Goal: Find specific page/section: Find specific page/section

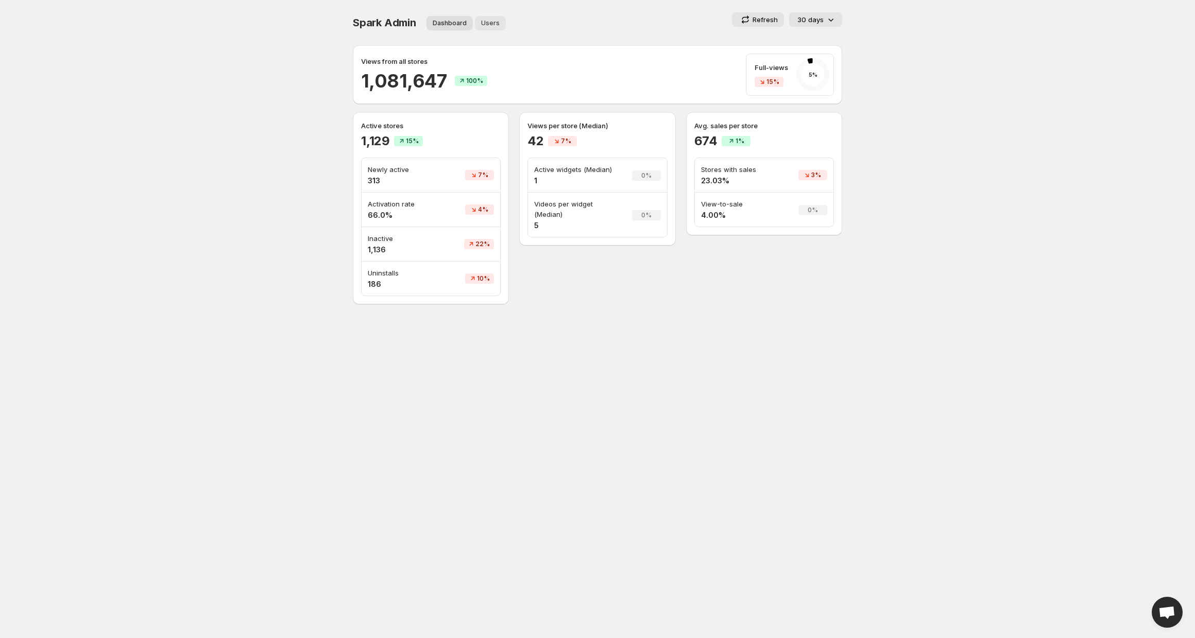
click at [493, 27] on button "Users" at bounding box center [490, 23] width 31 height 14
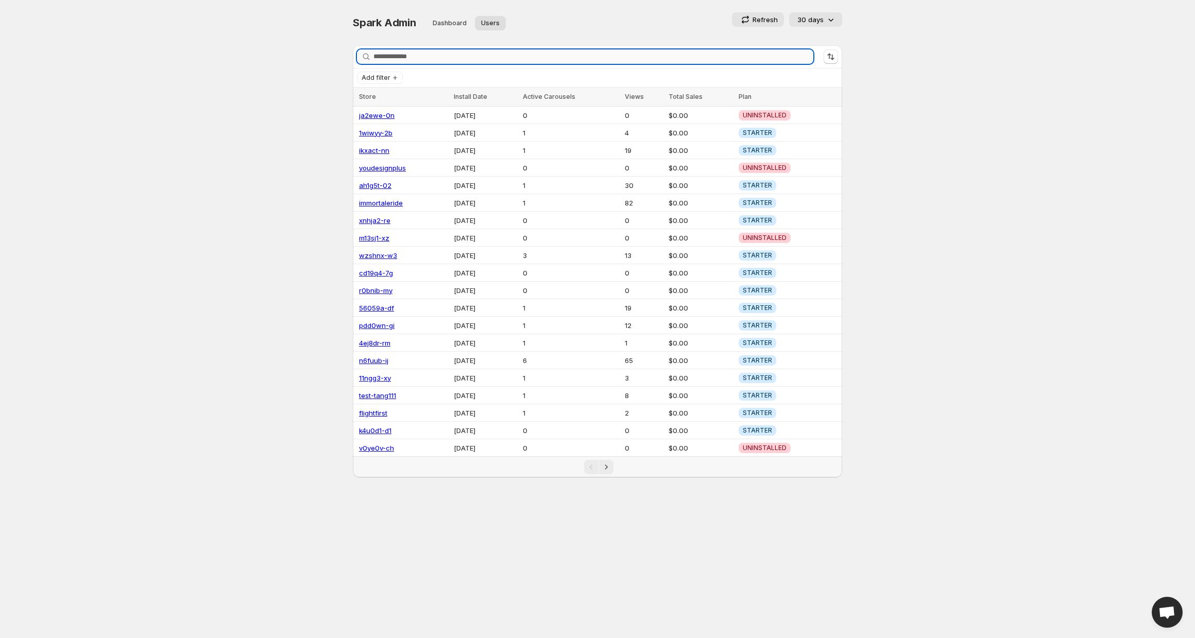
click at [426, 54] on input "Search stores" at bounding box center [593, 56] width 440 height 14
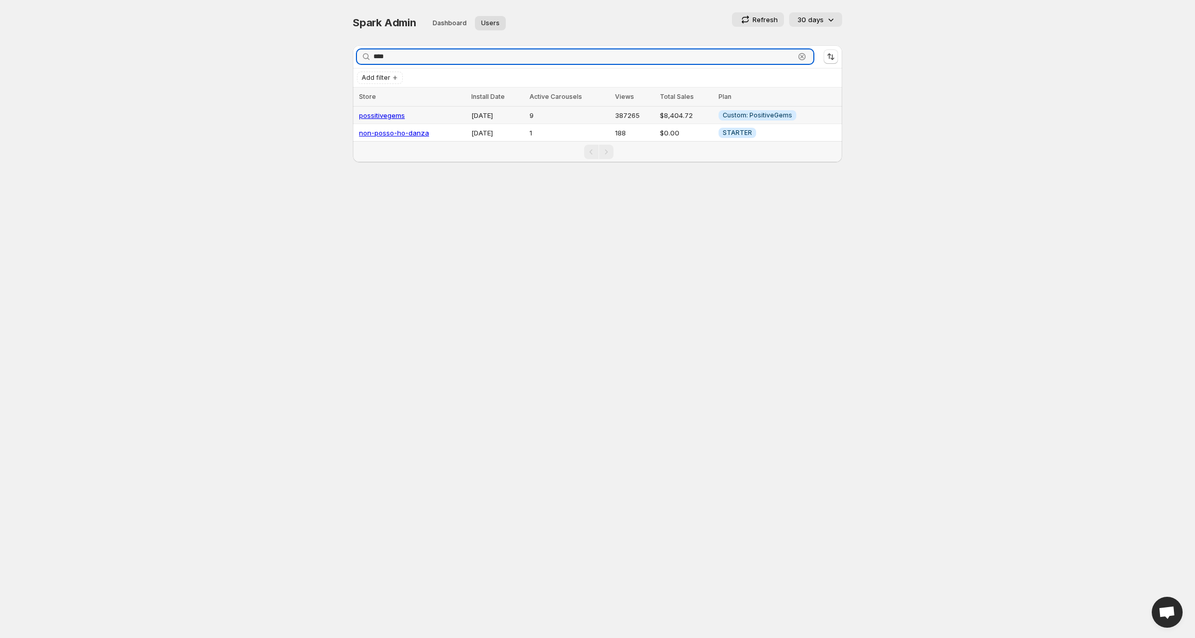
type input "****"
click at [379, 113] on link "possitivegems" at bounding box center [382, 115] width 46 height 8
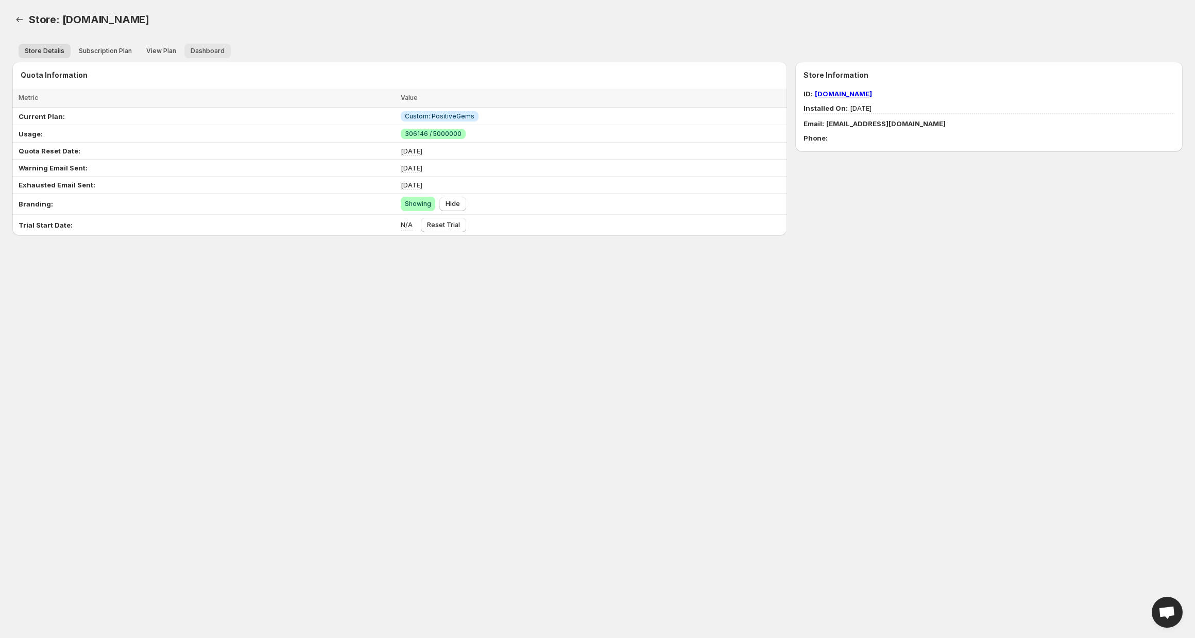
click at [209, 52] on span "Dashboard" at bounding box center [208, 51] width 34 height 8
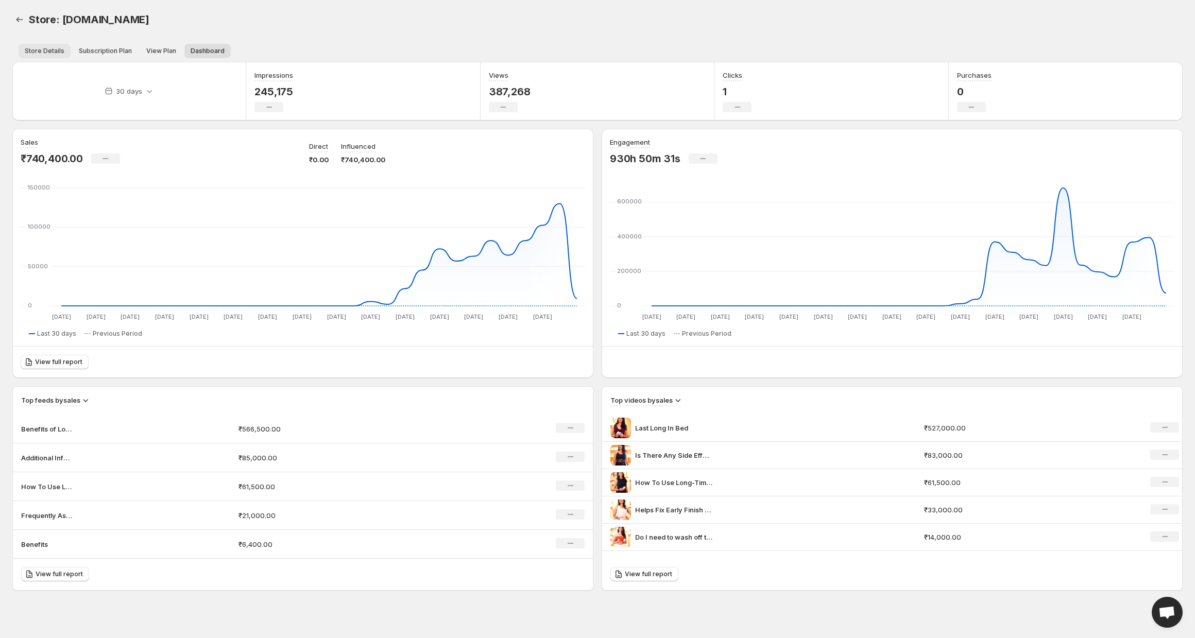
click at [45, 56] on button "Store Details" at bounding box center [45, 51] width 52 height 14
